Goal: Contribute content: Contribute content

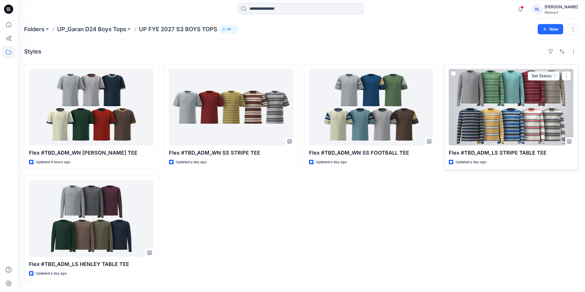
click at [498, 99] on div at bounding box center [510, 107] width 124 height 77
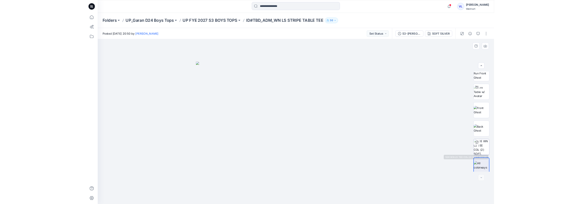
scroll to position [38, 0]
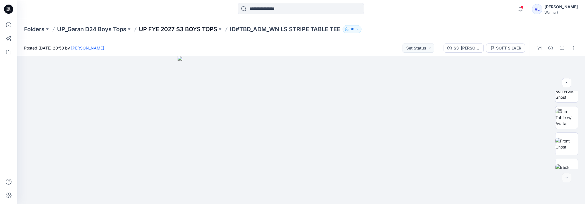
click at [189, 27] on p "UP FYE 2027 S3 BOYS TOPS" at bounding box center [178, 29] width 78 height 8
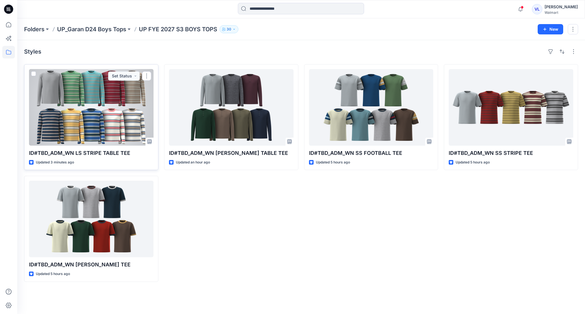
click at [89, 114] on div at bounding box center [91, 107] width 124 height 77
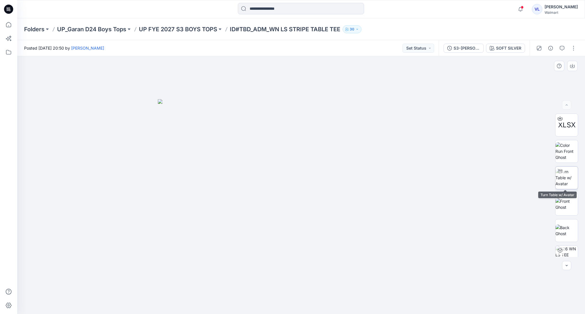
click at [567, 178] on img at bounding box center [566, 178] width 22 height 18
drag, startPoint x: 308, startPoint y: 116, endPoint x: 300, endPoint y: 176, distance: 60.1
click at [300, 176] on img at bounding box center [288, 97] width 781 height 431
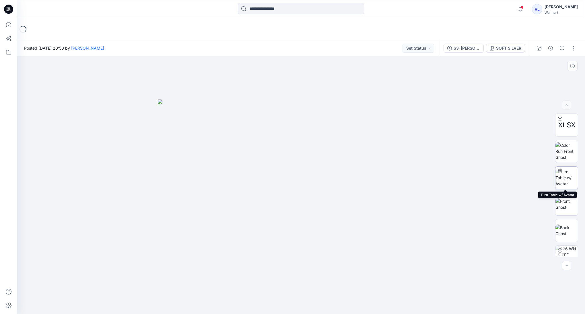
click at [565, 177] on img at bounding box center [566, 178] width 22 height 18
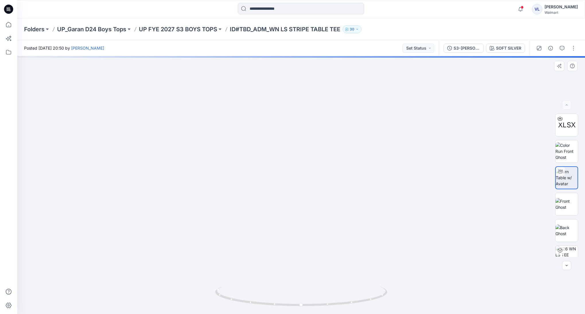
drag, startPoint x: 314, startPoint y: 83, endPoint x: 300, endPoint y: 161, distance: 79.3
click at [300, 161] on img at bounding box center [298, 62] width 781 height 504
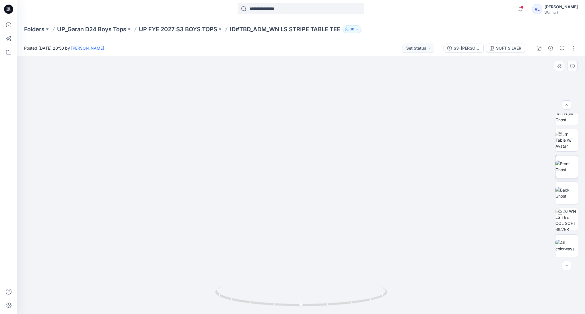
scroll to position [170, 0]
click at [562, 143] on img at bounding box center [566, 140] width 22 height 18
click at [576, 48] on button "button" at bounding box center [572, 48] width 9 height 9
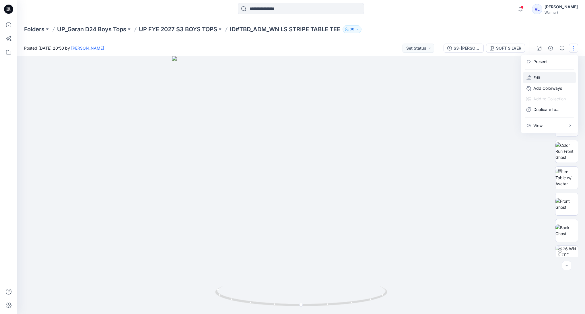
click at [555, 76] on button "Edit" at bounding box center [549, 77] width 53 height 11
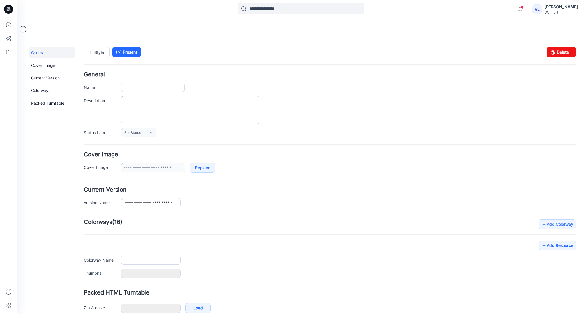
type input "**********"
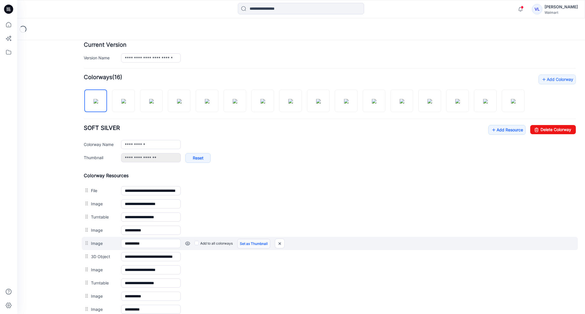
scroll to position [226, 0]
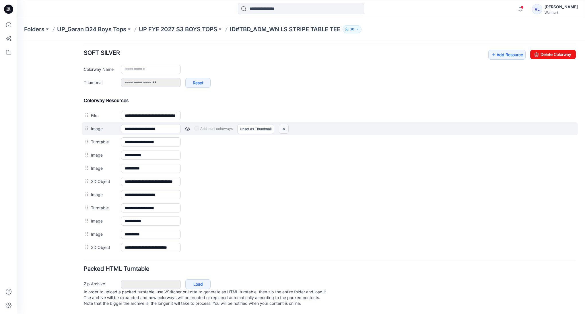
click at [283, 124] on img at bounding box center [283, 128] width 9 height 9
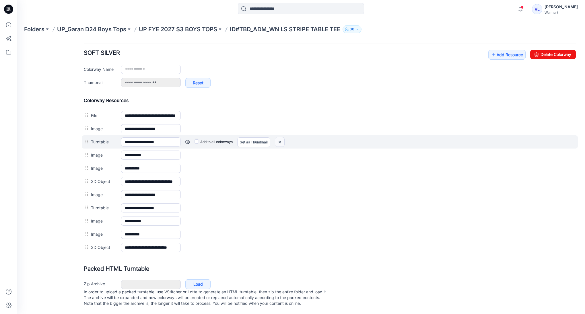
click at [280, 137] on img at bounding box center [279, 141] width 9 height 9
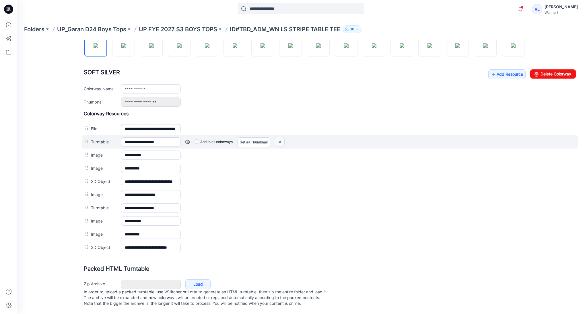
scroll to position [193, 0]
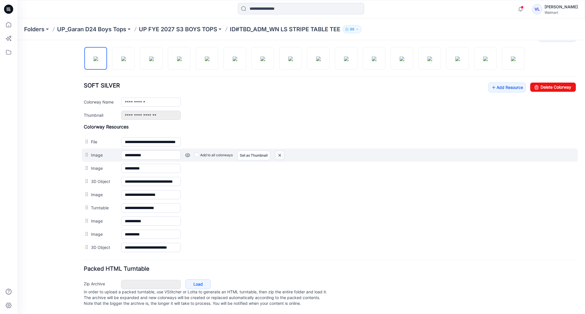
click at [280, 151] on img at bounding box center [279, 155] width 9 height 9
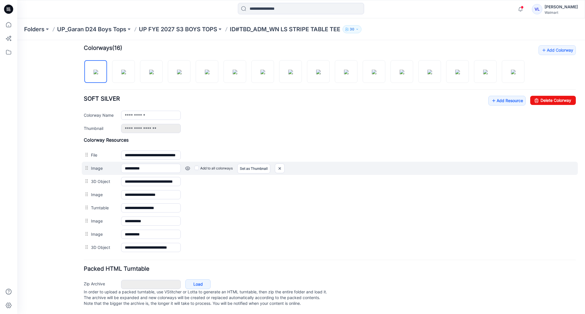
scroll to position [180, 0]
click at [280, 164] on img at bounding box center [279, 168] width 9 height 9
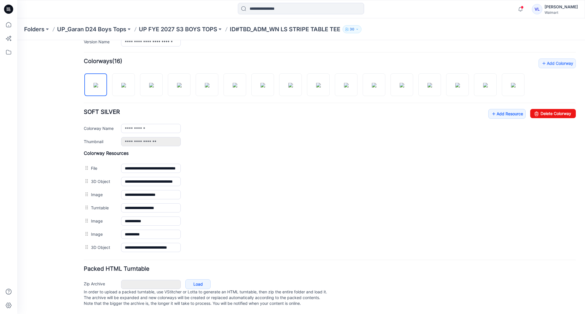
scroll to position [167, 0]
click at [506, 109] on link "Add Resource" at bounding box center [506, 114] width 37 height 10
click at [511, 109] on link "Add Resource" at bounding box center [506, 114] width 37 height 10
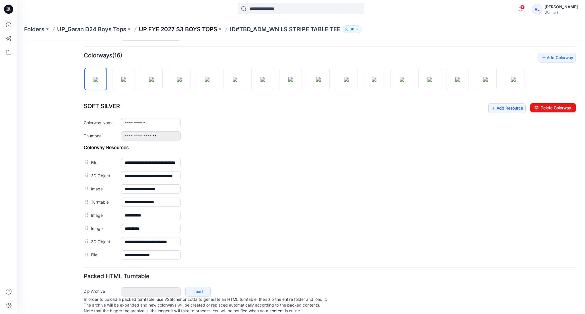
click at [198, 30] on p "UP FYE 2027 S3 BOYS TOPS" at bounding box center [178, 29] width 78 height 8
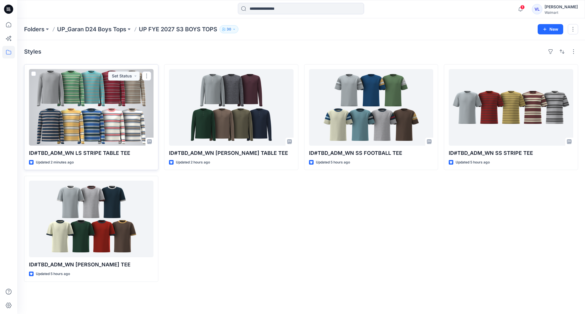
click at [104, 112] on div at bounding box center [91, 107] width 124 height 77
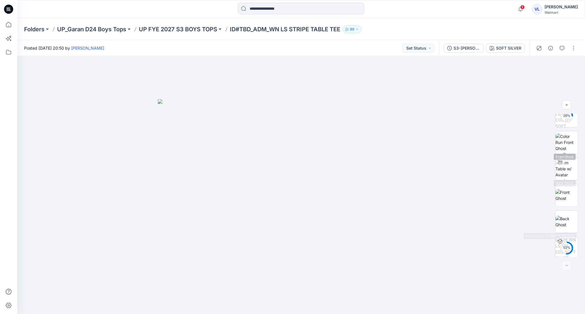
scroll to position [91, 0]
click at [566, 118] on img at bounding box center [566, 113] width 22 height 18
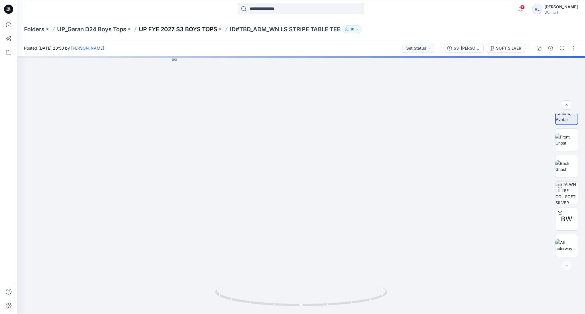
click at [197, 30] on p "UP FYE 2027 S3 BOYS TOPS" at bounding box center [178, 29] width 78 height 8
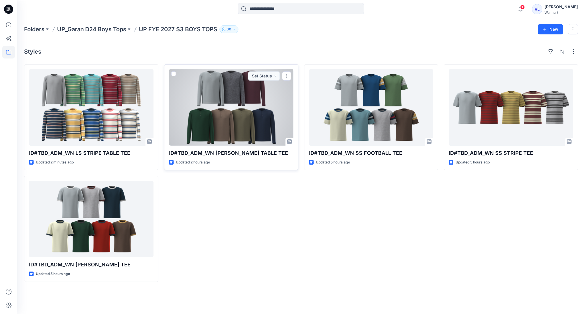
click at [209, 111] on div at bounding box center [231, 107] width 124 height 77
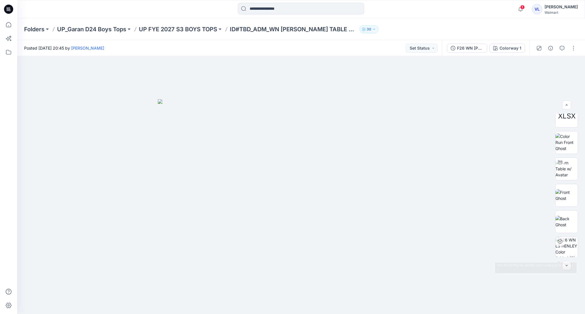
scroll to position [8, 0]
click at [183, 24] on div "Folders UP_Garan D24 Boys Tops UP FYE 2027 S3 BOYS TOPS ID#TBD_ADM_WN LS HENLEY…" at bounding box center [300, 29] width 567 height 22
click at [203, 27] on p "UP FYE 2027 S3 BOYS TOPS" at bounding box center [178, 29] width 78 height 8
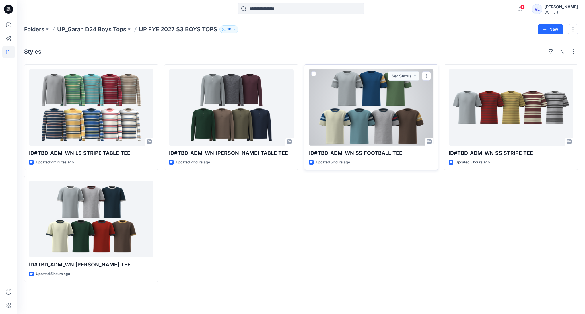
click at [370, 107] on div at bounding box center [371, 107] width 124 height 77
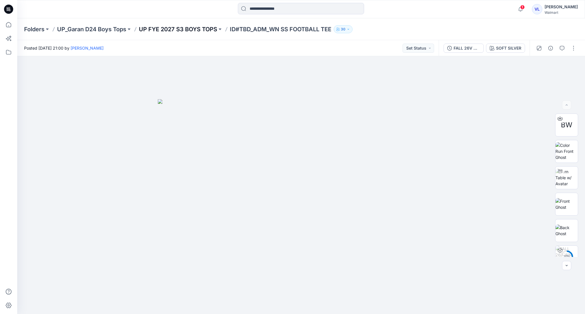
click at [204, 31] on p "UP FYE 2027 S3 BOYS TOPS" at bounding box center [178, 29] width 78 height 8
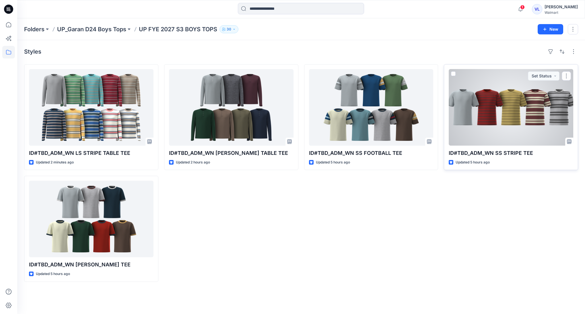
click at [509, 101] on div at bounding box center [510, 107] width 124 height 77
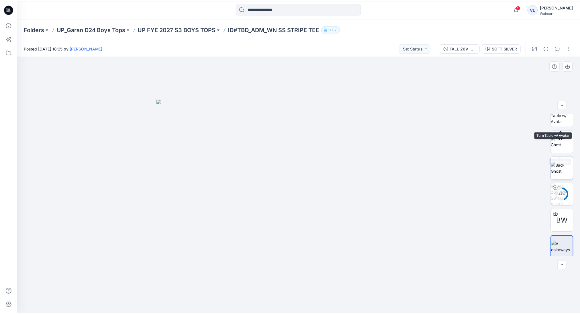
scroll to position [38, 0]
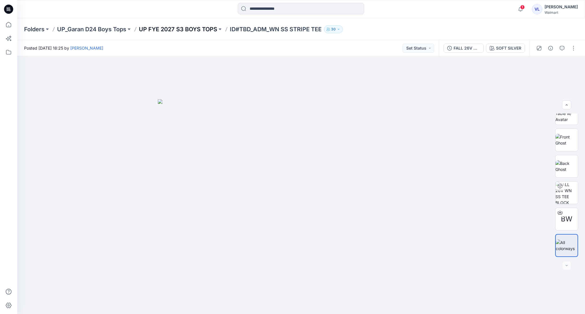
click at [196, 28] on p "UP FYE 2027 S3 BOYS TOPS" at bounding box center [178, 29] width 78 height 8
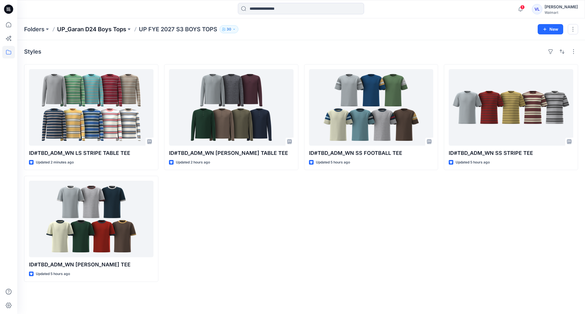
click at [115, 30] on p "UP_Garan D24 Boys Tops" at bounding box center [91, 29] width 69 height 8
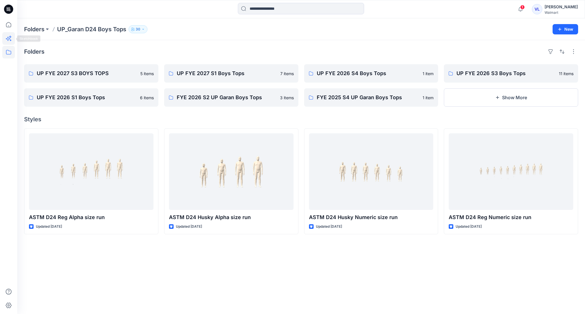
click at [9, 41] on icon at bounding box center [8, 38] width 13 height 13
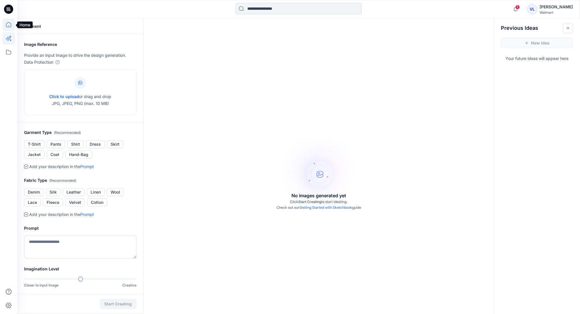
click at [9, 27] on icon at bounding box center [8, 24] width 5 height 5
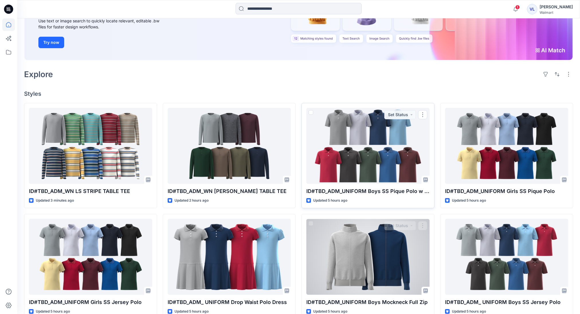
scroll to position [140, 0]
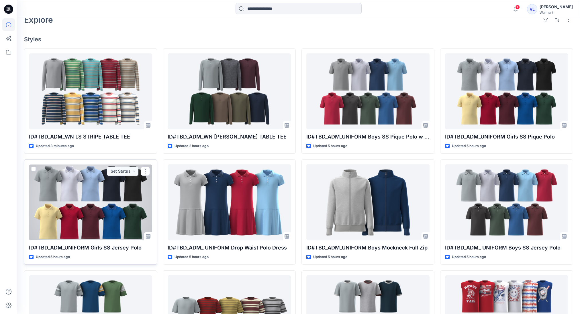
click at [97, 195] on div at bounding box center [90, 202] width 123 height 76
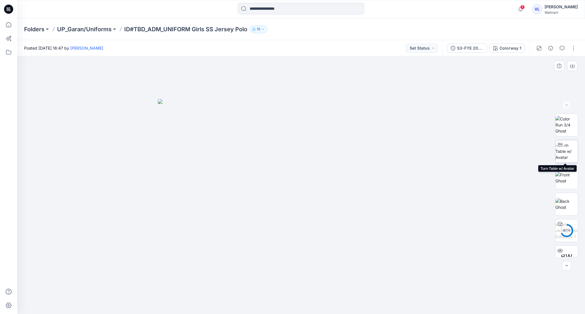
click at [568, 148] on img at bounding box center [566, 151] width 22 height 18
drag, startPoint x: 305, startPoint y: 106, endPoint x: 303, endPoint y: 199, distance: 93.5
click at [565, 184] on img at bounding box center [566, 178] width 22 height 12
click at [569, 207] on img at bounding box center [566, 204] width 22 height 12
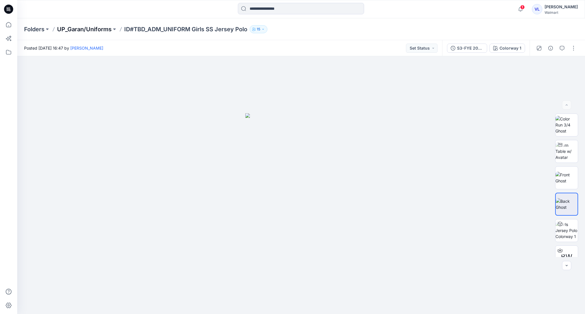
click at [95, 32] on p "UP_Garan/Uniforms" at bounding box center [84, 29] width 54 height 8
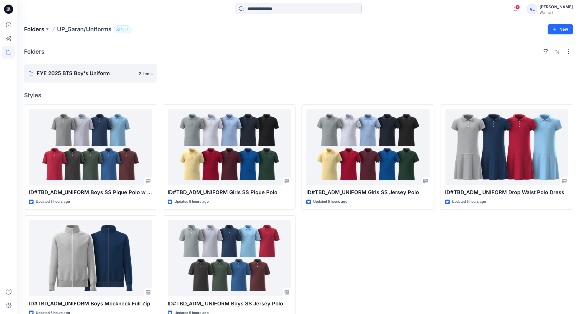
click at [40, 31] on p "Folders" at bounding box center [34, 29] width 20 height 8
